Goal: Task Accomplishment & Management: Manage account settings

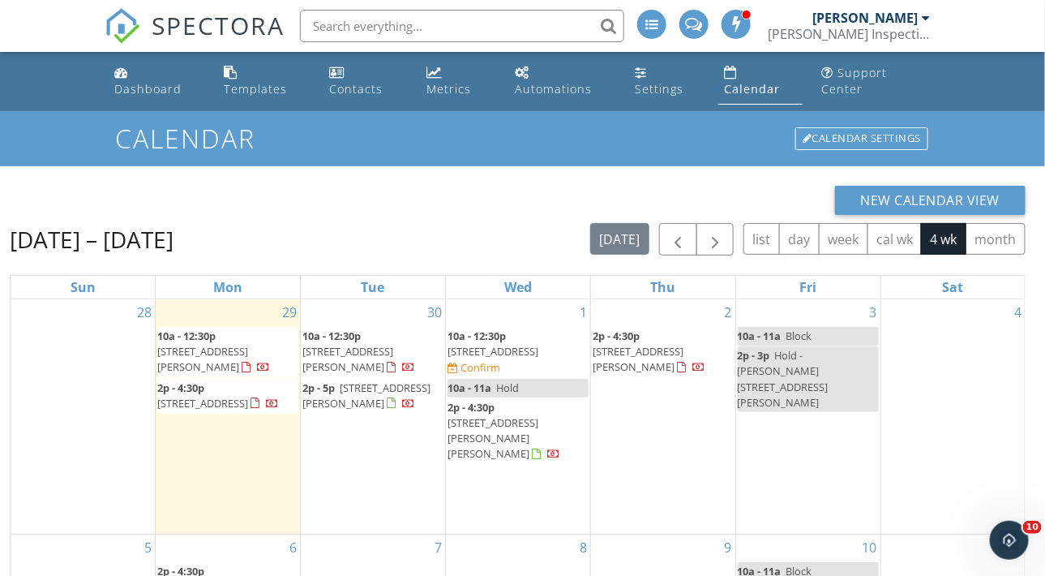
click at [508, 342] on span "10a - 12:30p 4636 Sunset Dr, Potterville 48876 Confirm" at bounding box center [518, 352] width 141 height 48
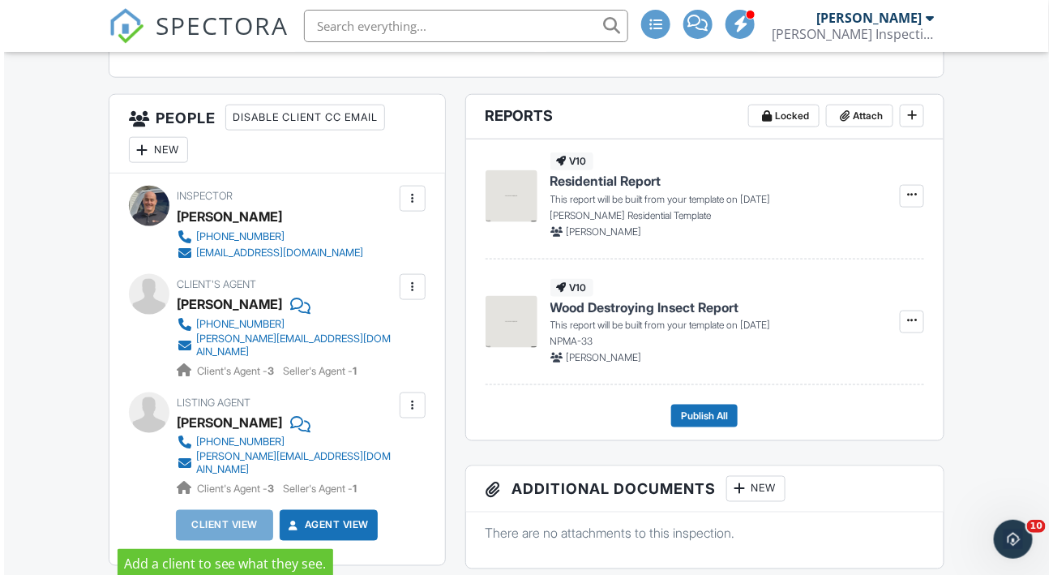
scroll to position [540, 0]
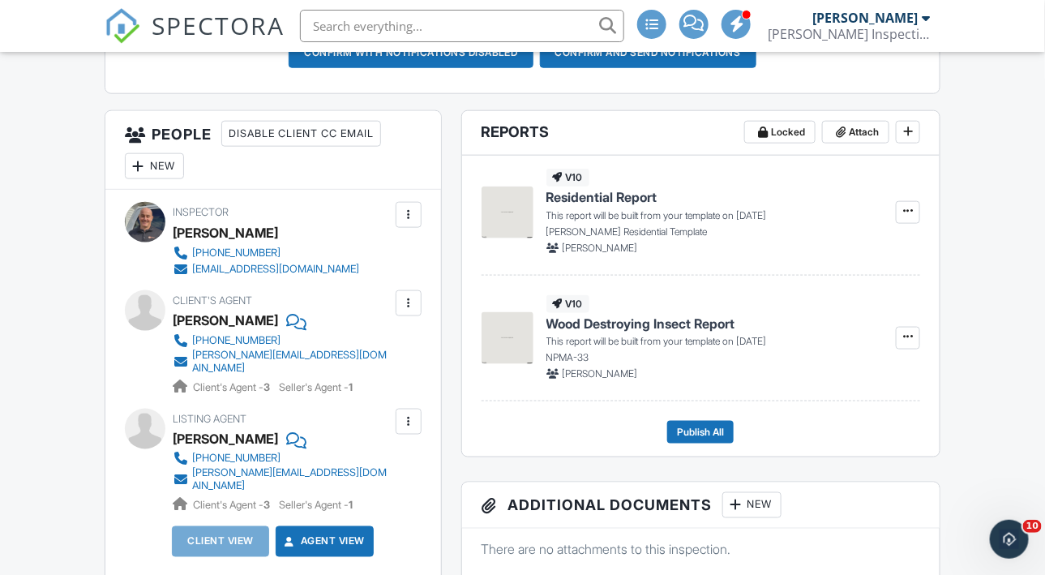
click at [144, 174] on div at bounding box center [139, 166] width 16 height 16
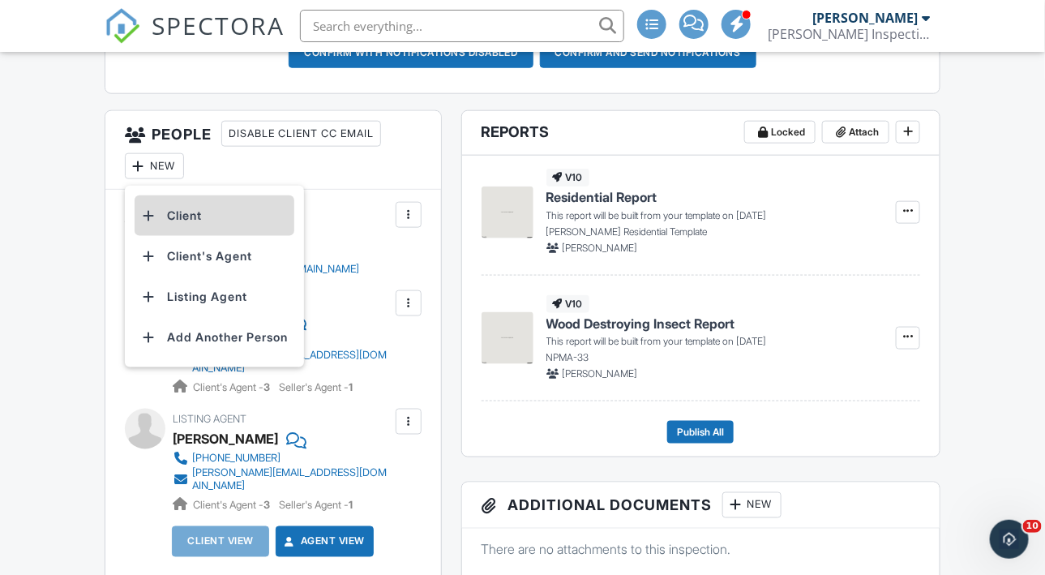
click at [187, 233] on li "Client" at bounding box center [215, 215] width 160 height 41
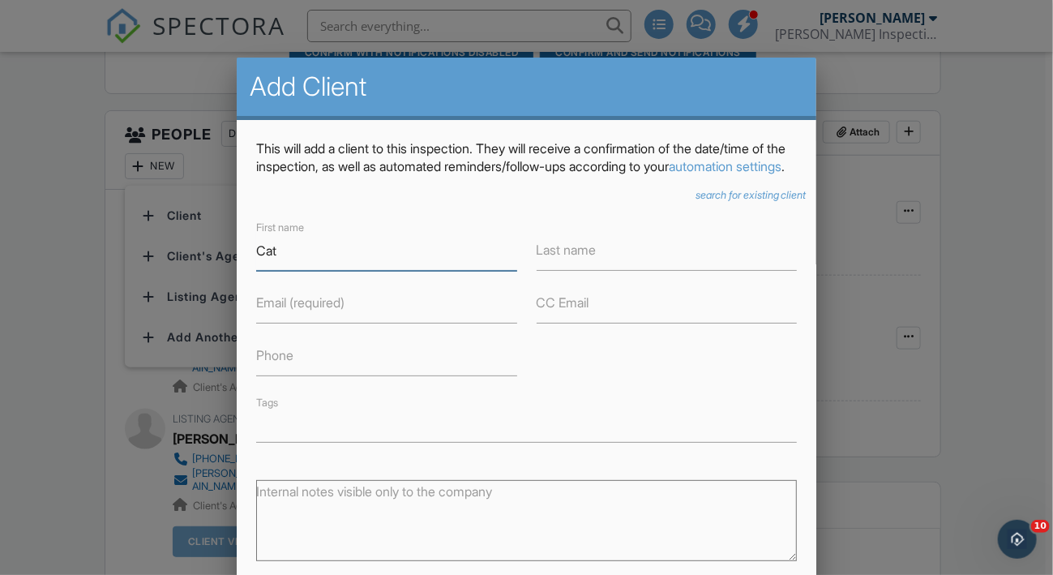
type input "Cat"
type input "[PERSON_NAME]"
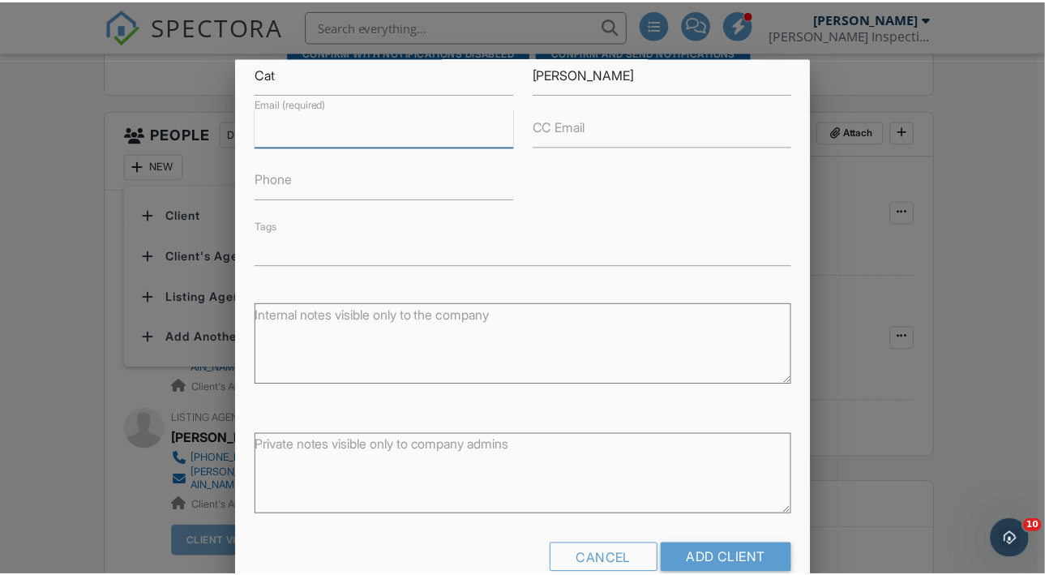
scroll to position [195, 0]
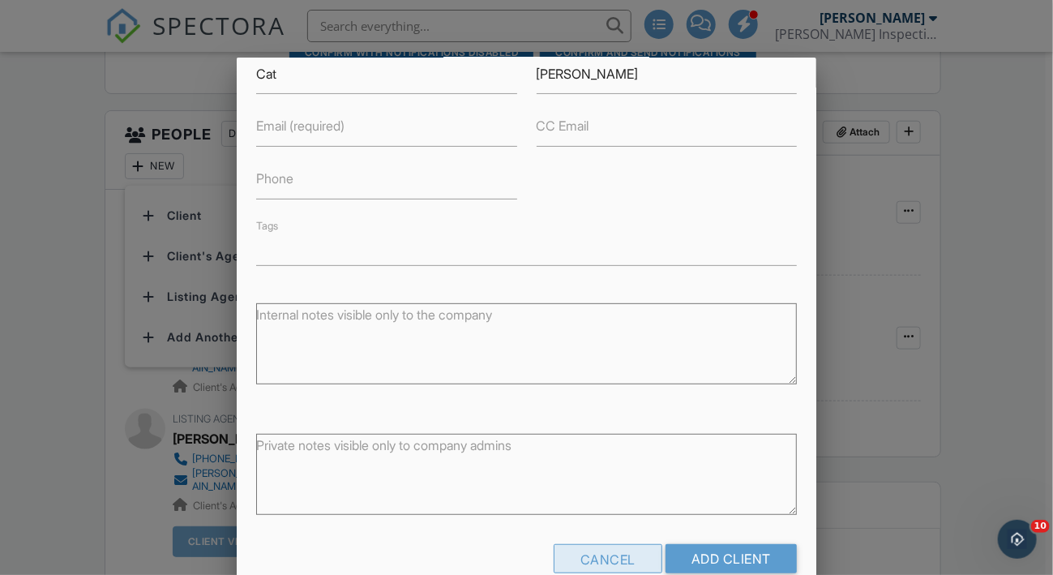
click at [586, 560] on div "Cancel" at bounding box center [608, 558] width 109 height 29
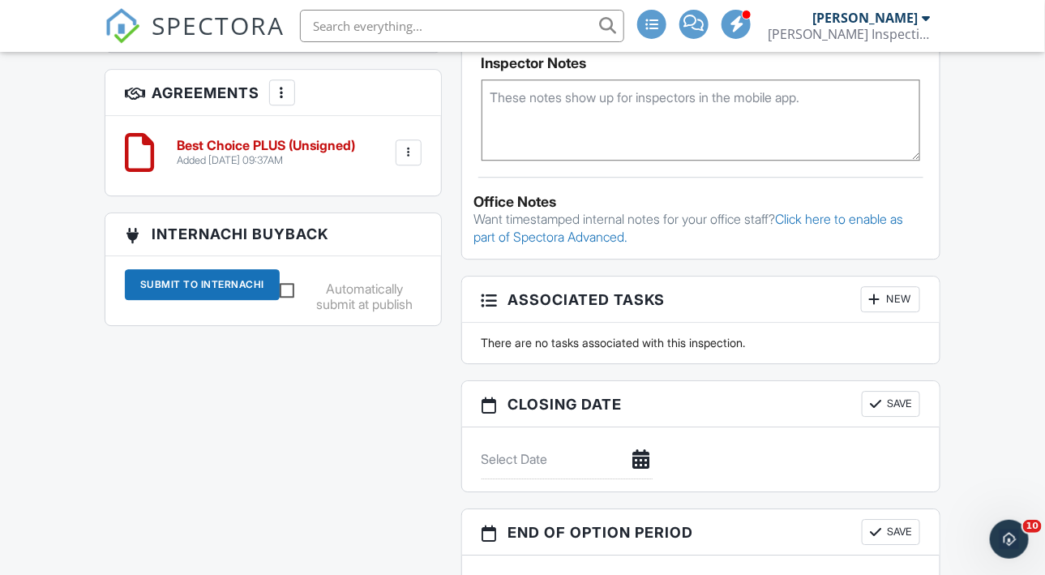
scroll to position [1243, 0]
